Goal: Task Accomplishment & Management: Manage account settings

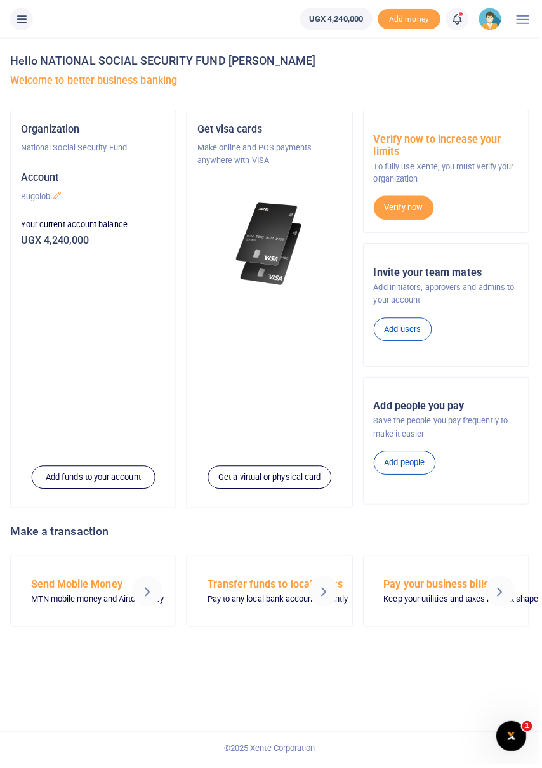
click at [466, 25] on icon at bounding box center [459, 19] width 13 height 14
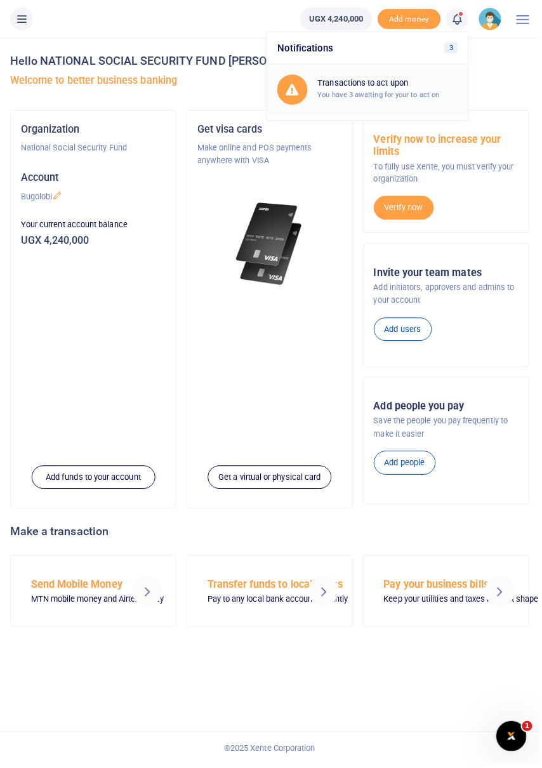
click at [409, 95] on small "You have 3 awaiting for your to act on" at bounding box center [380, 95] width 123 height 9
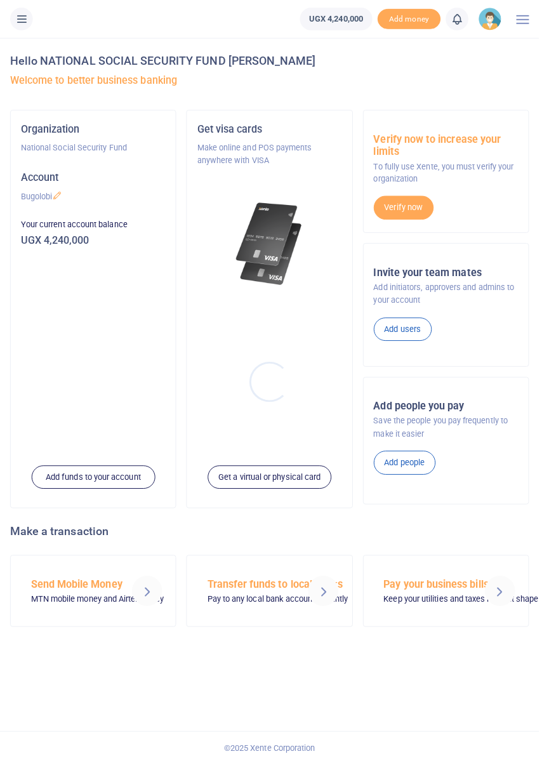
click at [465, 23] on div at bounding box center [271, 384] width 542 height 768
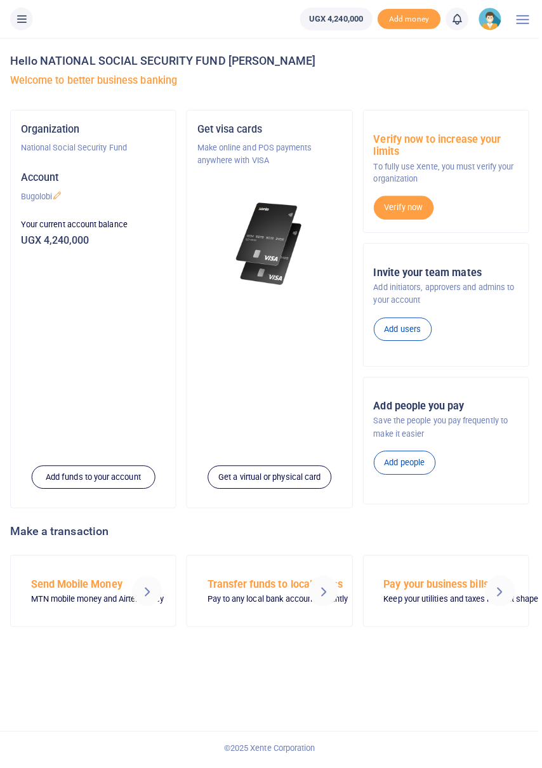
click at [466, 18] on icon at bounding box center [459, 19] width 13 height 14
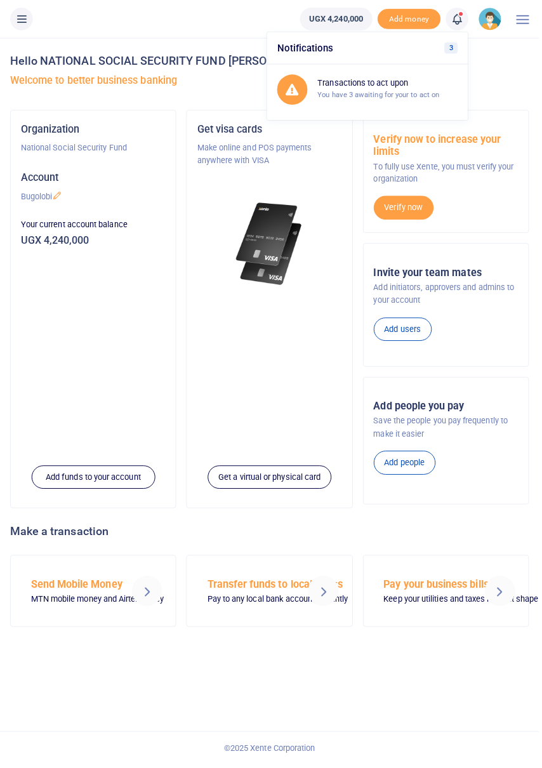
click at [465, 19] on icon at bounding box center [459, 19] width 13 height 14
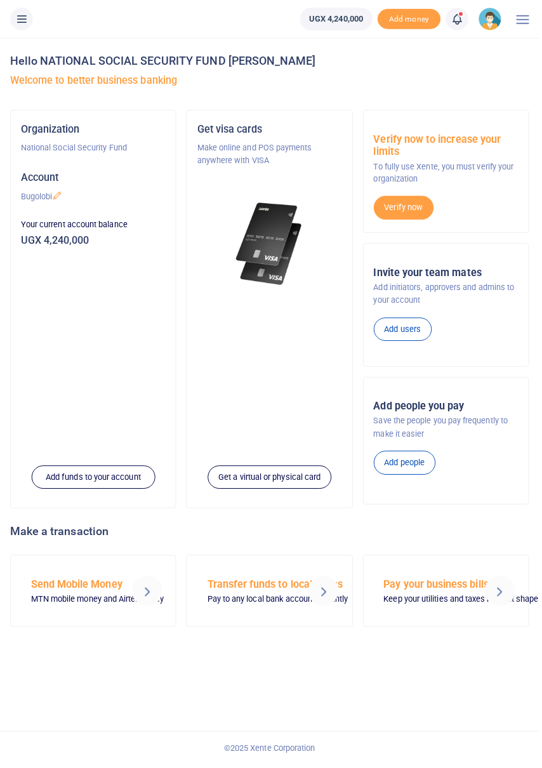
click at [420, 76] on h5 "Welcome to better business banking" at bounding box center [271, 81] width 522 height 13
click at [463, 21] on icon at bounding box center [459, 19] width 13 height 14
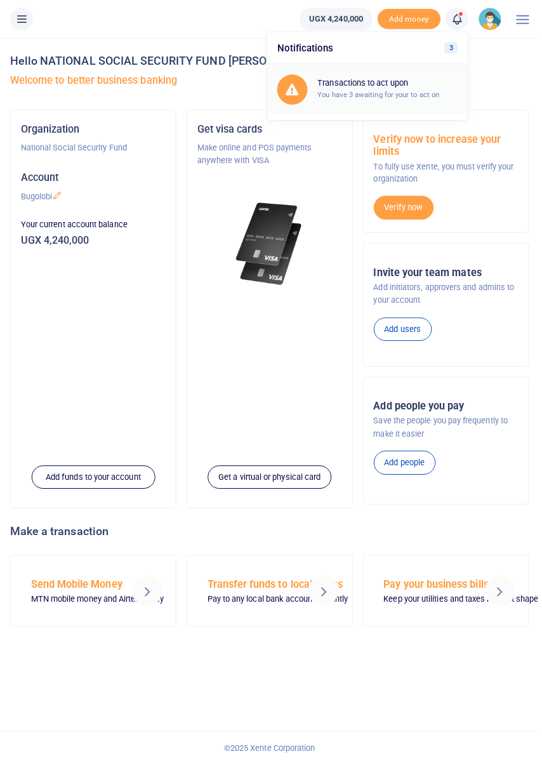
click at [417, 87] on h6 "Transactions to act upon" at bounding box center [389, 84] width 141 height 10
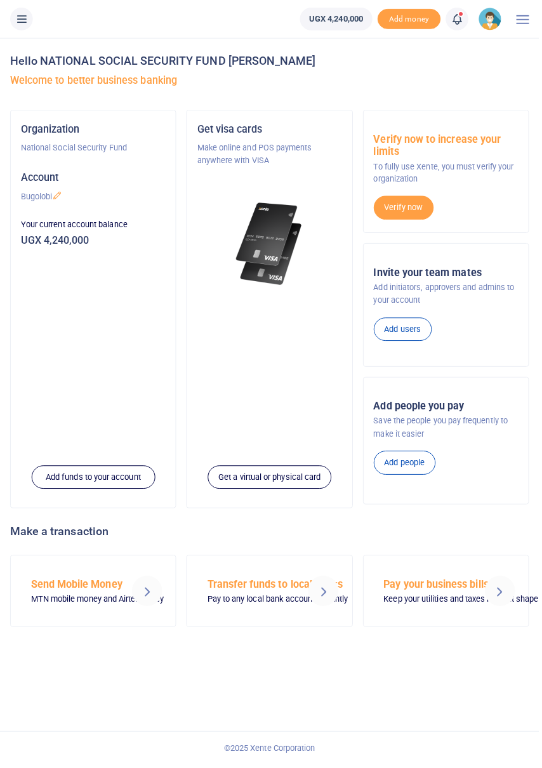
click at [466, 19] on span at bounding box center [466, 19] width 0 height 0
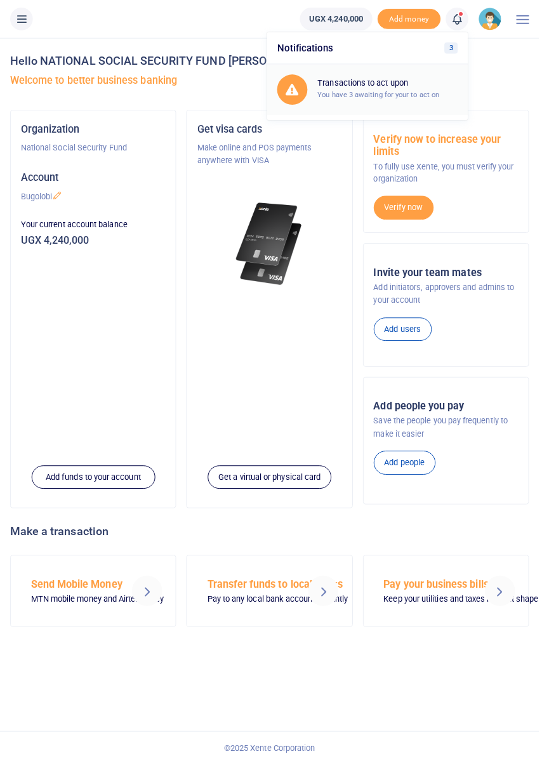
click at [400, 79] on h6 "Transactions to act upon" at bounding box center [389, 84] width 141 height 10
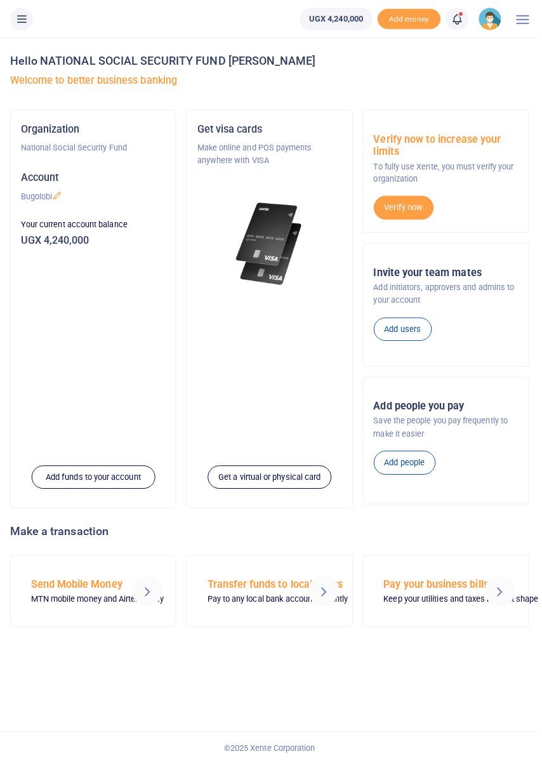
click at [461, 25] on icon at bounding box center [459, 19] width 13 height 14
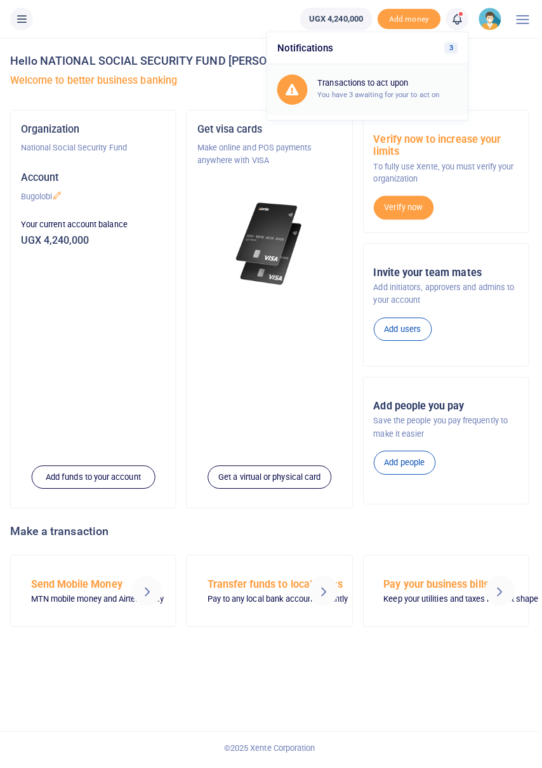
click at [403, 79] on h6 "Transactions to act upon" at bounding box center [389, 84] width 141 height 10
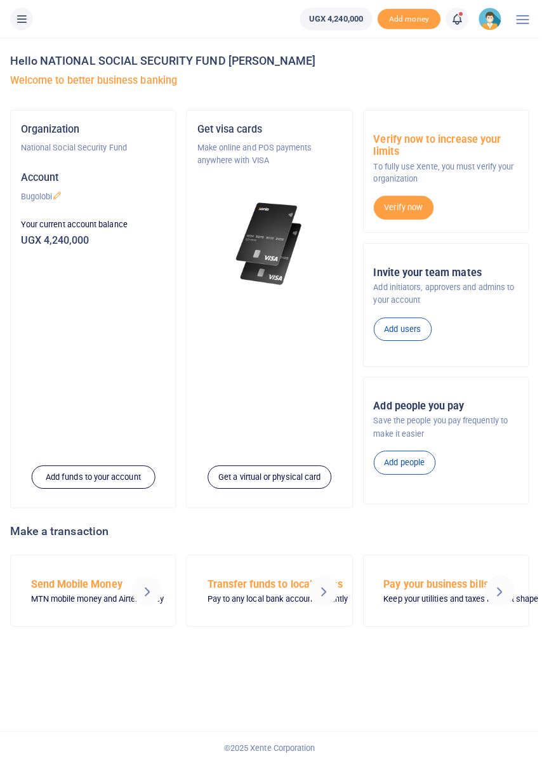
click at [15, 22] on icon at bounding box center [21, 19] width 13 height 14
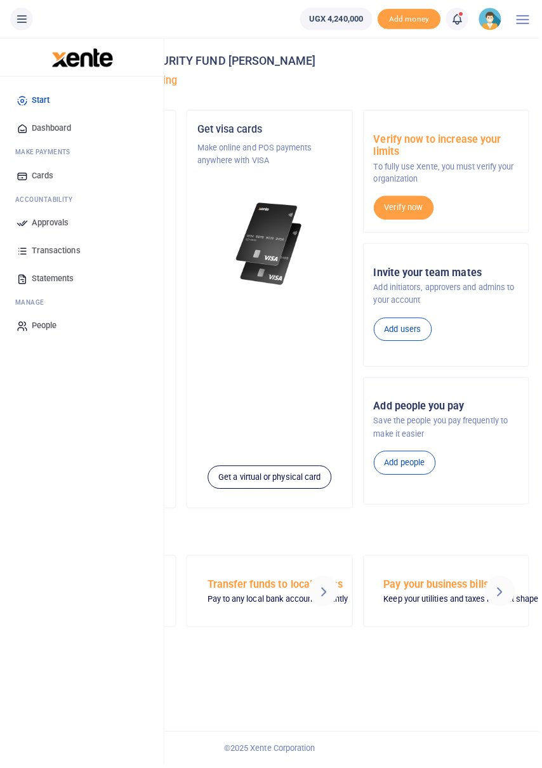
click at [67, 252] on span "Transactions" at bounding box center [56, 252] width 49 height 13
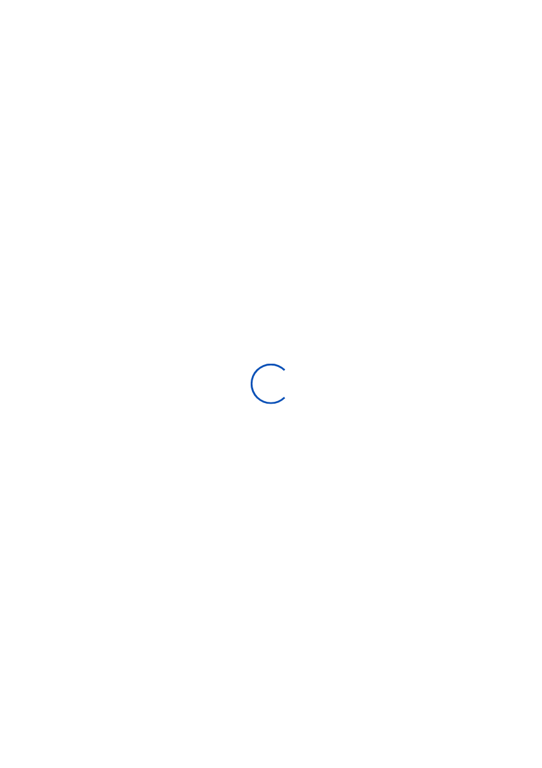
select select
type input "[DATE] - [DATE]"
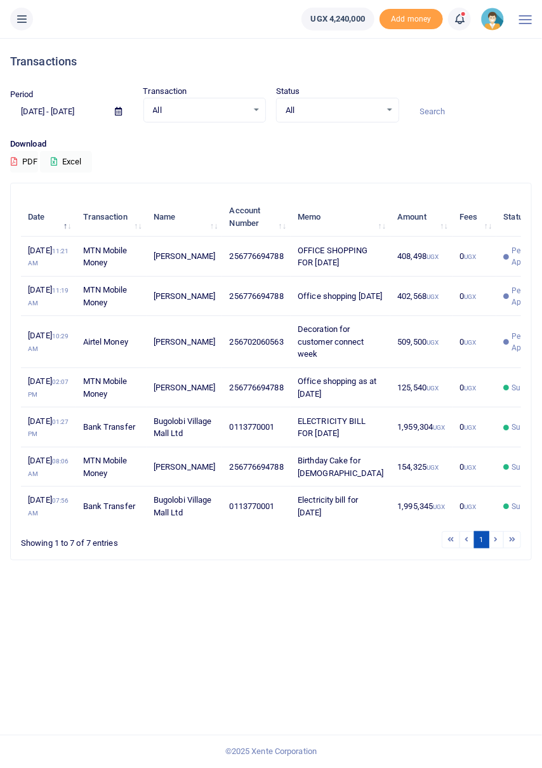
click at [461, 21] on icon at bounding box center [459, 19] width 13 height 14
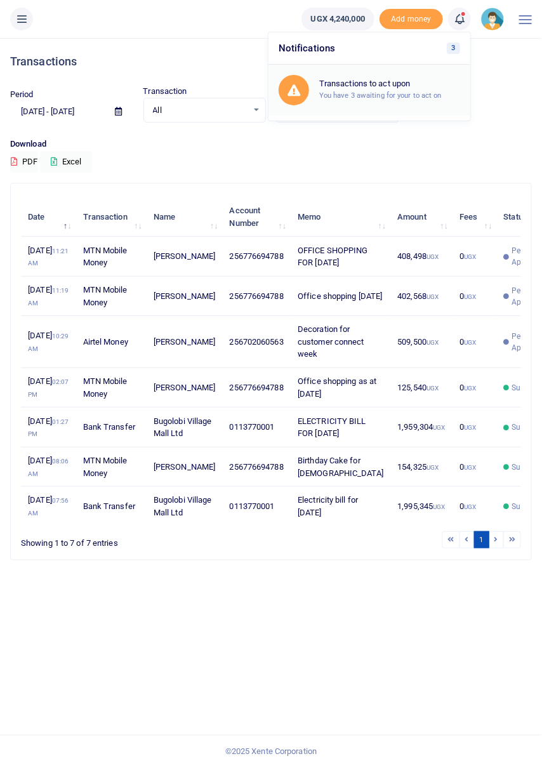
click at [407, 91] on small "You have 3 awaiting for your to act on" at bounding box center [380, 95] width 123 height 9
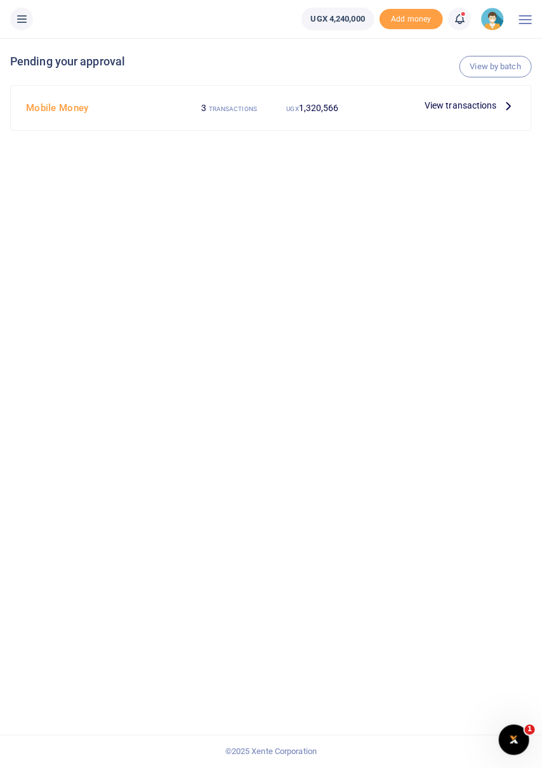
click at [516, 98] on icon at bounding box center [509, 105] width 14 height 14
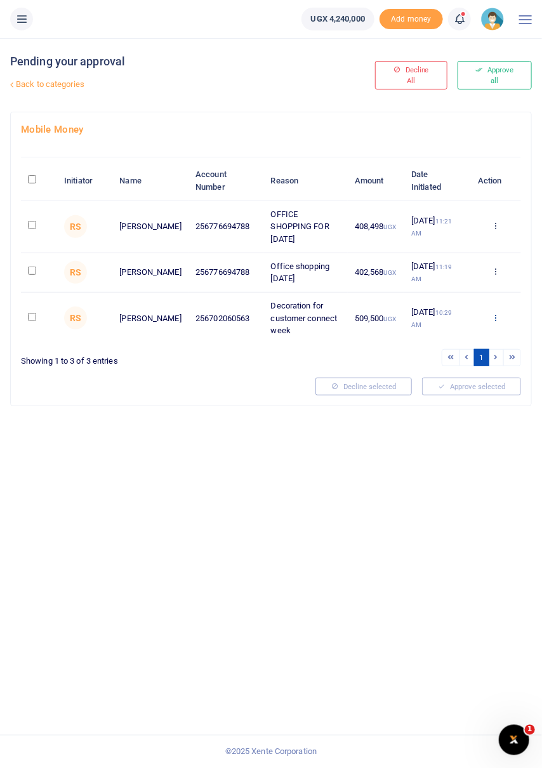
click at [497, 314] on icon at bounding box center [496, 317] width 8 height 9
click at [448, 335] on link "Approve" at bounding box center [450, 337] width 100 height 18
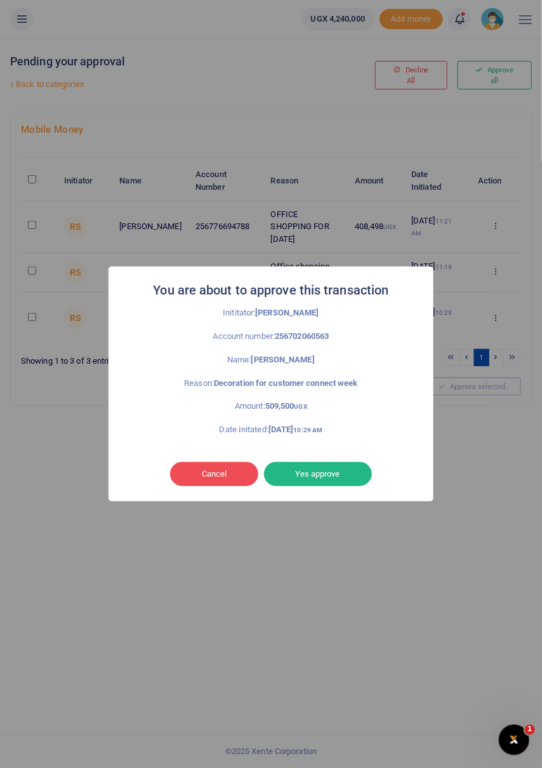
click at [342, 474] on button "Yes approve" at bounding box center [318, 474] width 108 height 24
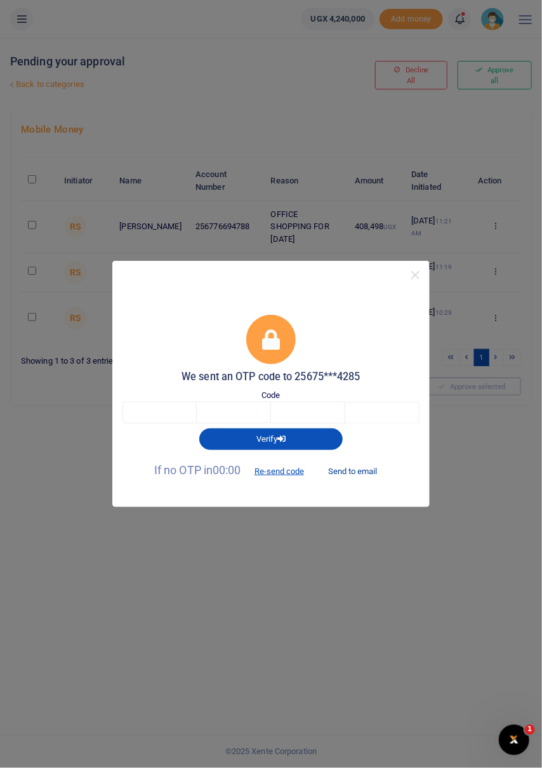
click at [366, 473] on button "Send to email" at bounding box center [353, 471] width 70 height 22
click at [173, 410] on input "text" at bounding box center [160, 413] width 74 height 22
type input "5"
type input "4"
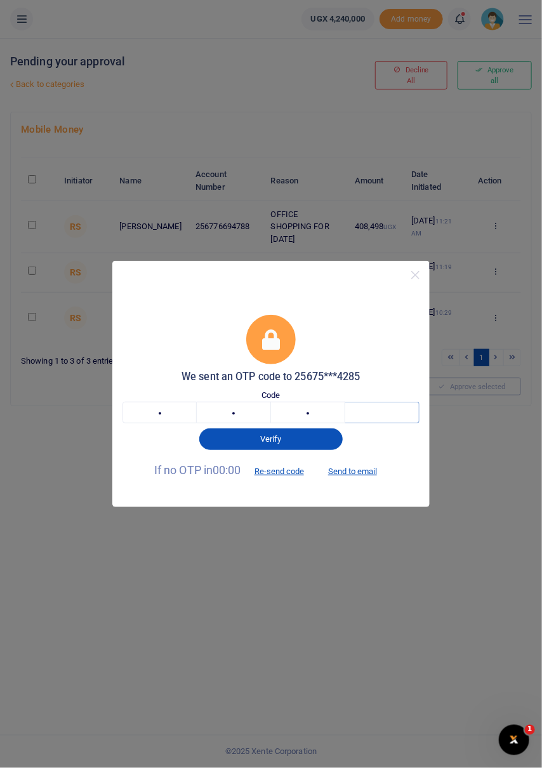
type input "2"
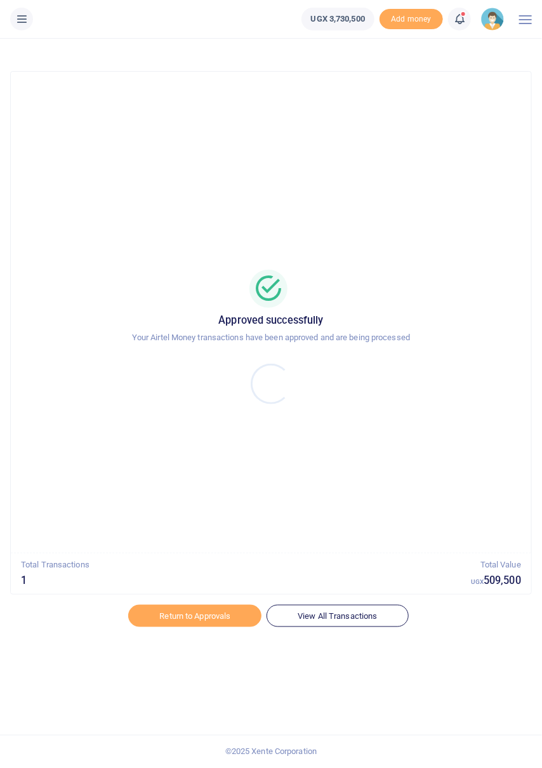
click at [460, 21] on div at bounding box center [271, 384] width 542 height 768
click at [459, 18] on icon at bounding box center [459, 19] width 13 height 14
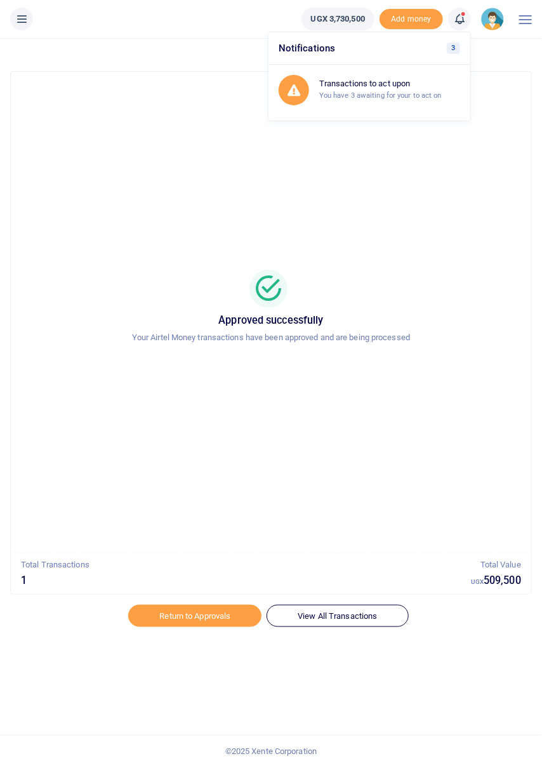
click at [413, 81] on h6 "Transactions to act upon" at bounding box center [389, 84] width 141 height 10
click at [459, 16] on icon at bounding box center [459, 19] width 13 height 14
click at [389, 85] on h6 "Transactions to act upon" at bounding box center [389, 84] width 141 height 10
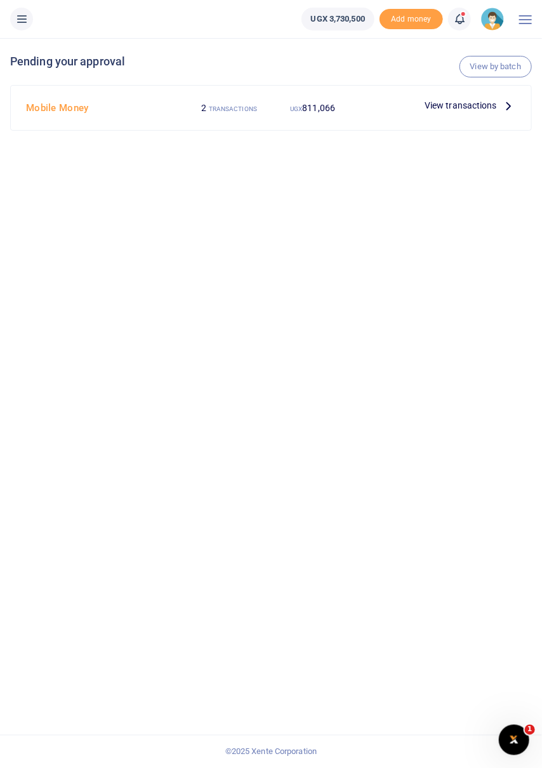
click at [470, 103] on span "View transactions" at bounding box center [461, 105] width 72 height 14
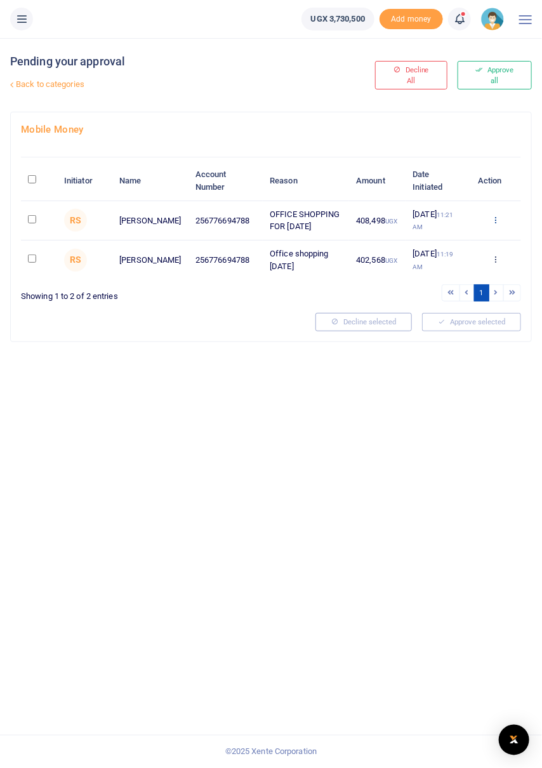
click at [497, 217] on icon at bounding box center [496, 219] width 8 height 9
click at [449, 240] on link "Approve" at bounding box center [450, 240] width 100 height 18
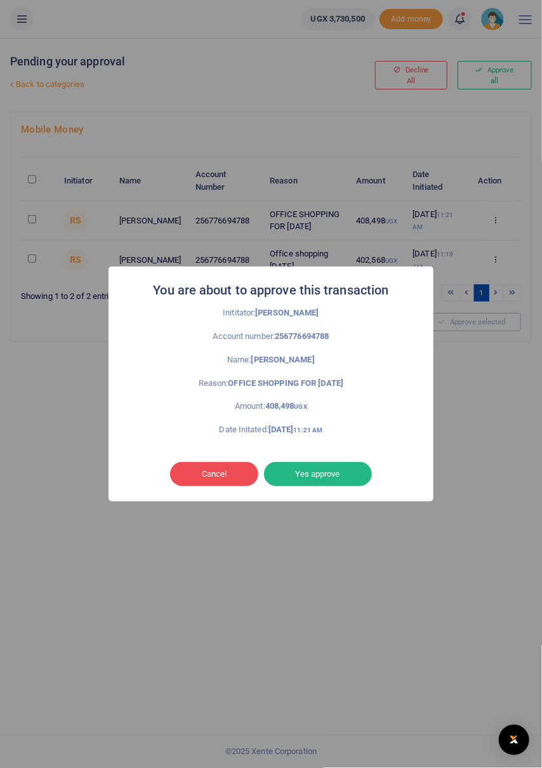
click at [348, 476] on button "Yes approve" at bounding box center [318, 474] width 108 height 24
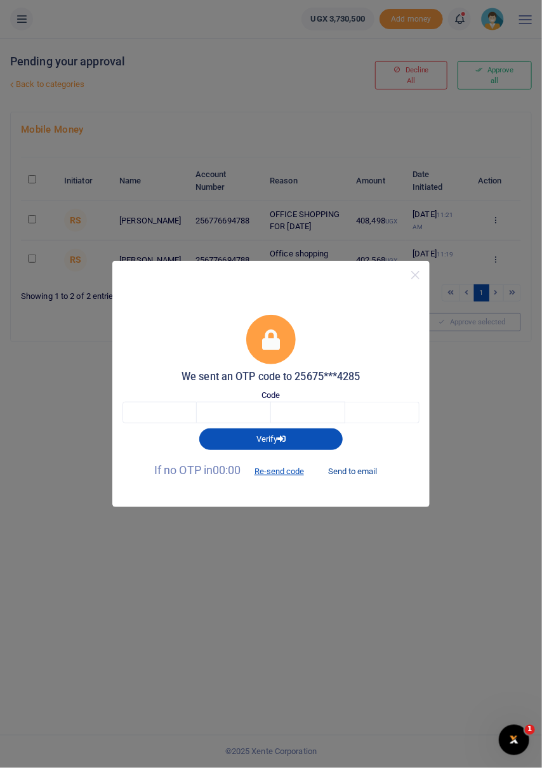
click at [366, 467] on button "Send to email" at bounding box center [353, 471] width 70 height 22
click at [378, 462] on button "Send to email" at bounding box center [353, 471] width 70 height 22
click at [173, 414] on input "text" at bounding box center [160, 413] width 74 height 22
type input "5"
type input "9"
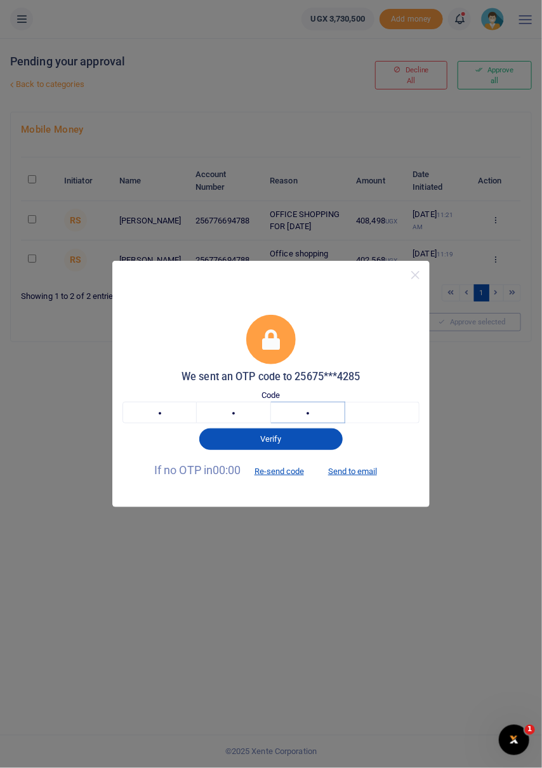
type input "0"
type input "8"
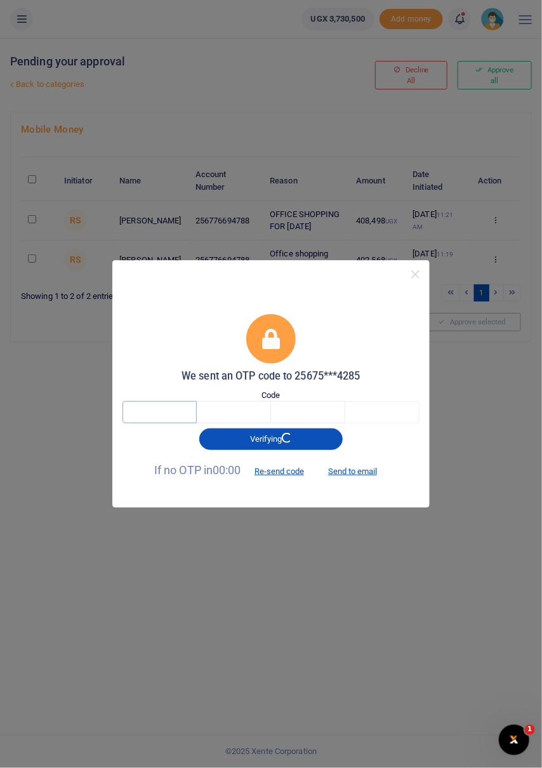
type input "7"
type input "5"
type input "2"
type input "9"
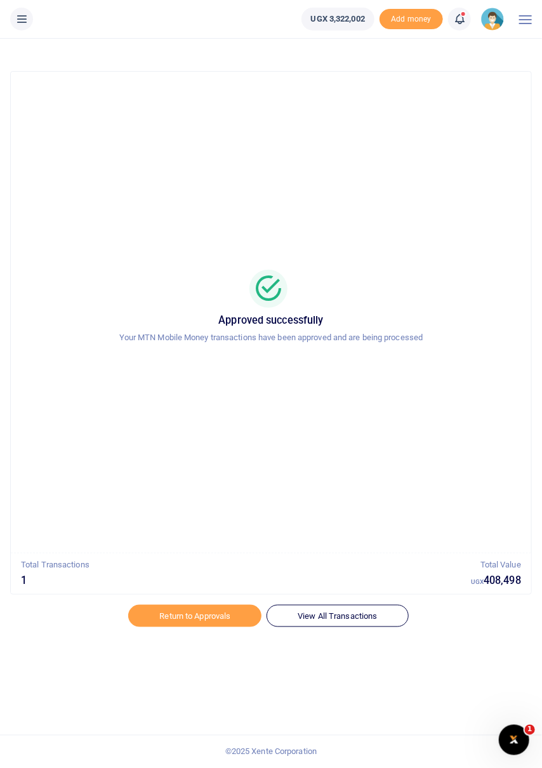
click at [467, 25] on link at bounding box center [459, 19] width 23 height 23
click at [401, 90] on div "Transactions to act upon You have 2 awaiting for your to act on" at bounding box center [389, 90] width 141 height 22
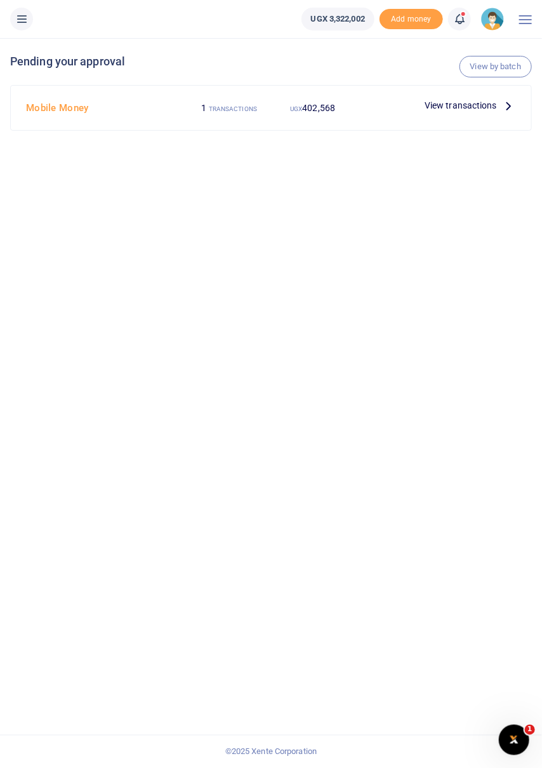
click at [462, 23] on icon at bounding box center [459, 19] width 13 height 14
click at [413, 81] on h6 "Transactions to act upon" at bounding box center [389, 84] width 141 height 10
click at [499, 105] on p "View transactions" at bounding box center [470, 105] width 91 height 14
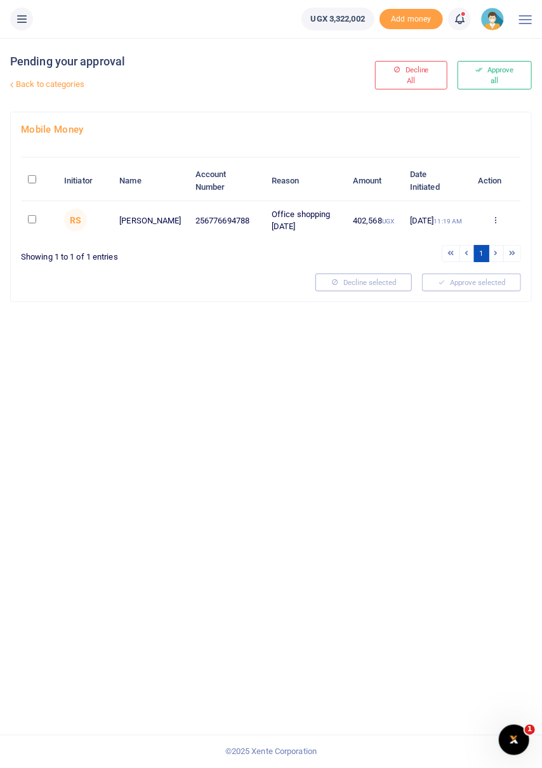
click at [492, 222] on icon at bounding box center [496, 219] width 8 height 9
click at [450, 238] on link "Approve" at bounding box center [450, 240] width 100 height 18
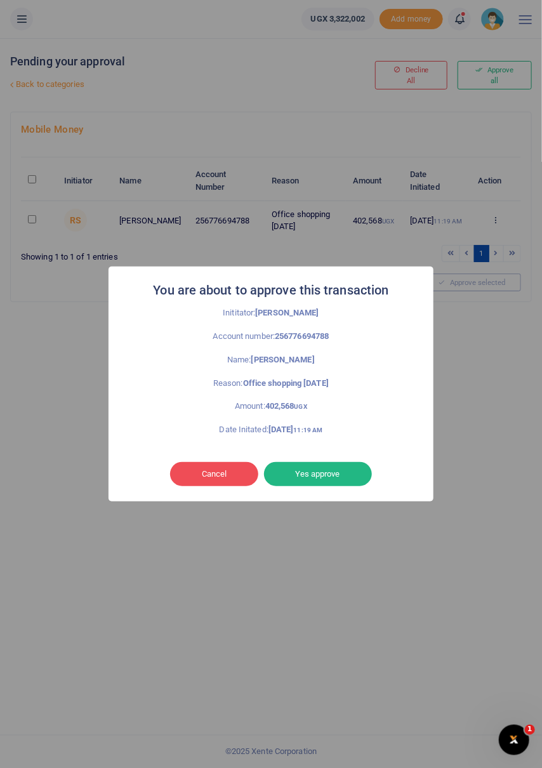
click at [342, 468] on button "Yes approve" at bounding box center [318, 474] width 108 height 24
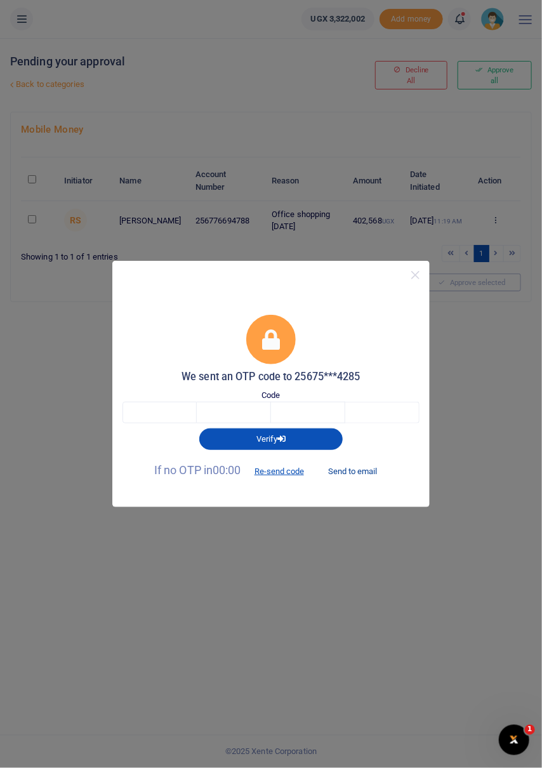
click at [380, 471] on button "Send to email" at bounding box center [353, 471] width 70 height 22
click at [168, 406] on input "text" at bounding box center [160, 413] width 74 height 22
type input "7"
type input "5"
type input "1"
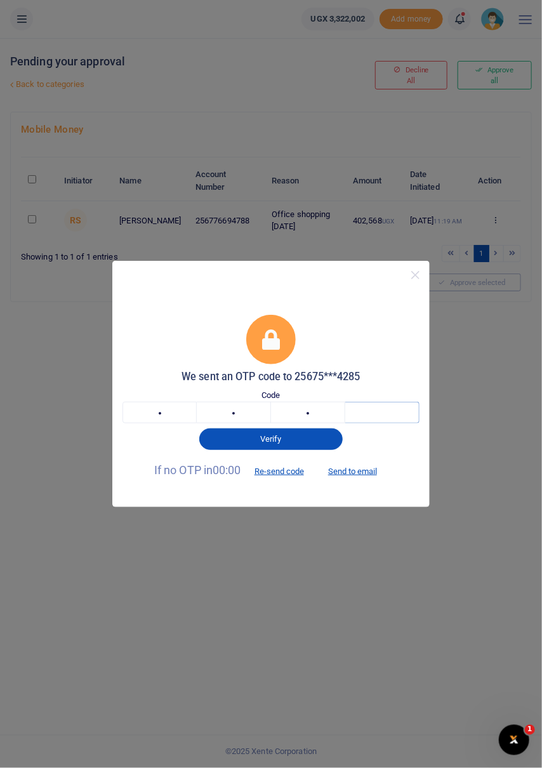
type input "5"
